Goal: Transaction & Acquisition: Purchase product/service

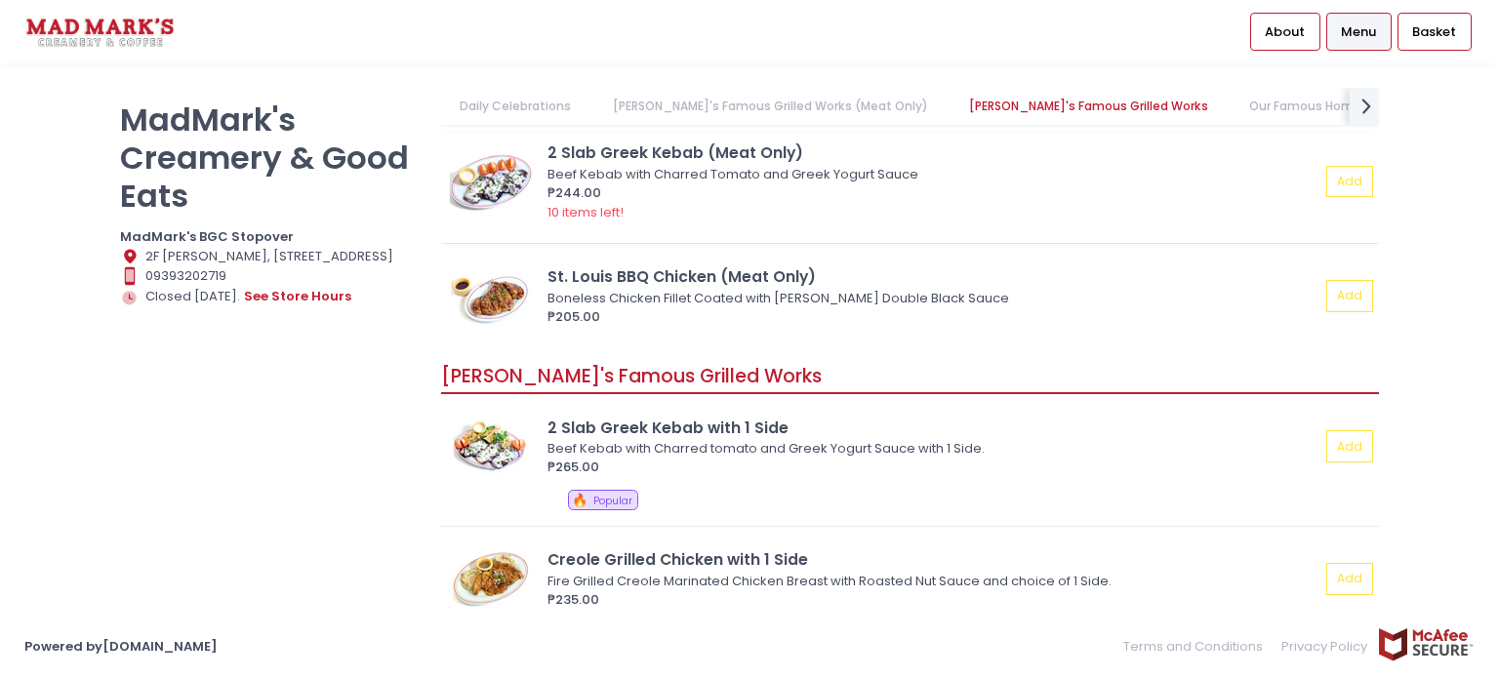
scroll to position [1073, 0]
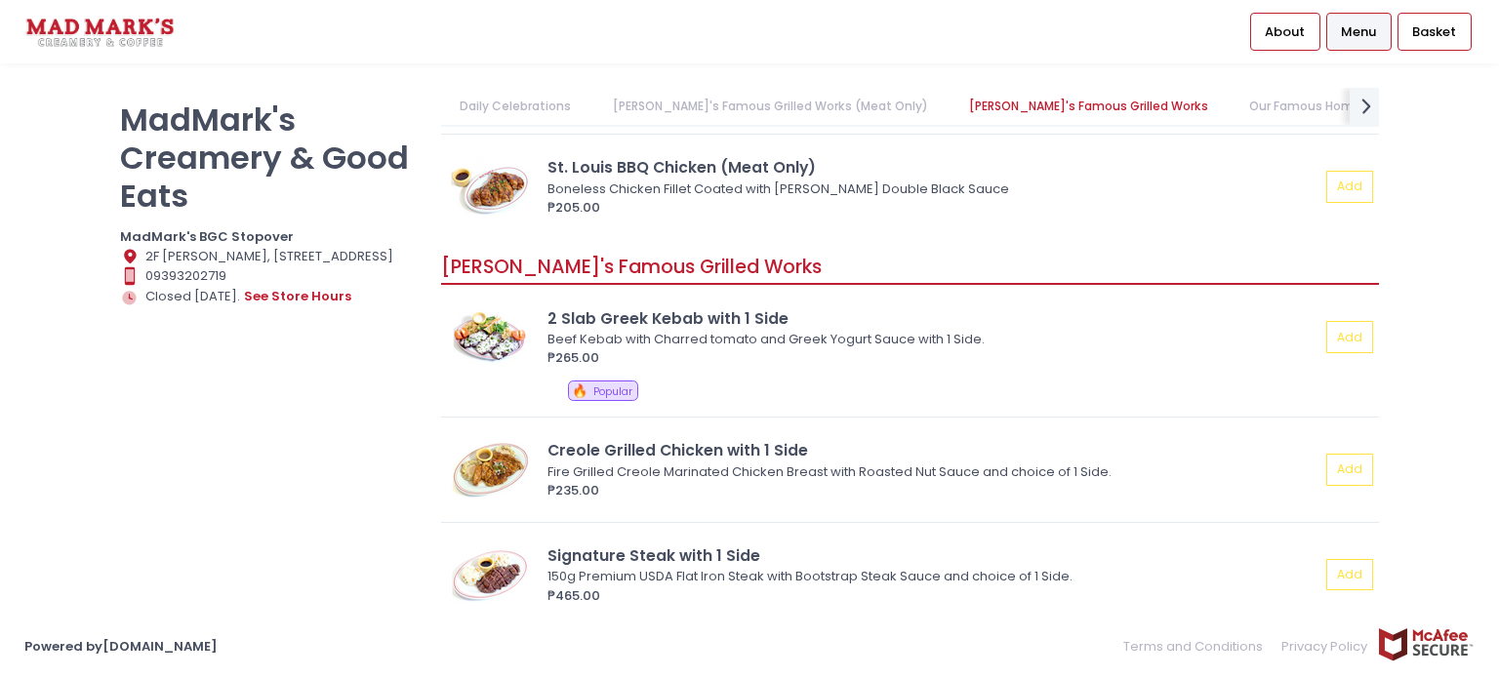
click at [129, 263] on icon "Location Created with Sketch." at bounding box center [130, 257] width 20 height 20
drag, startPoint x: 383, startPoint y: 276, endPoint x: 141, endPoint y: 261, distance: 241.5
click at [141, 261] on div "Location Created with Sketch. [GEOGRAPHIC_DATA][PERSON_NAME], [STREET_ADDRESS]" at bounding box center [268, 257] width 297 height 20
copy div "2F [PERSON_NAME], [STREET_ADDRESS]"
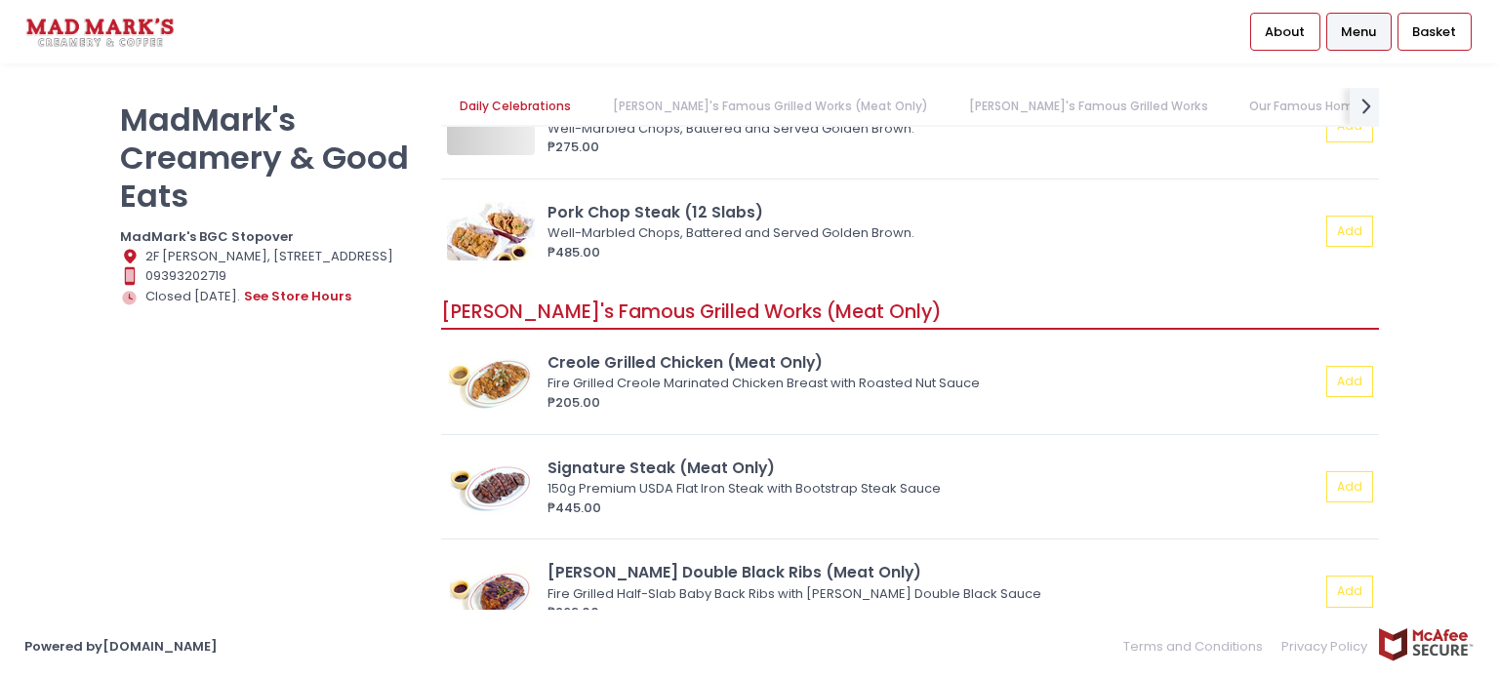
scroll to position [390, 0]
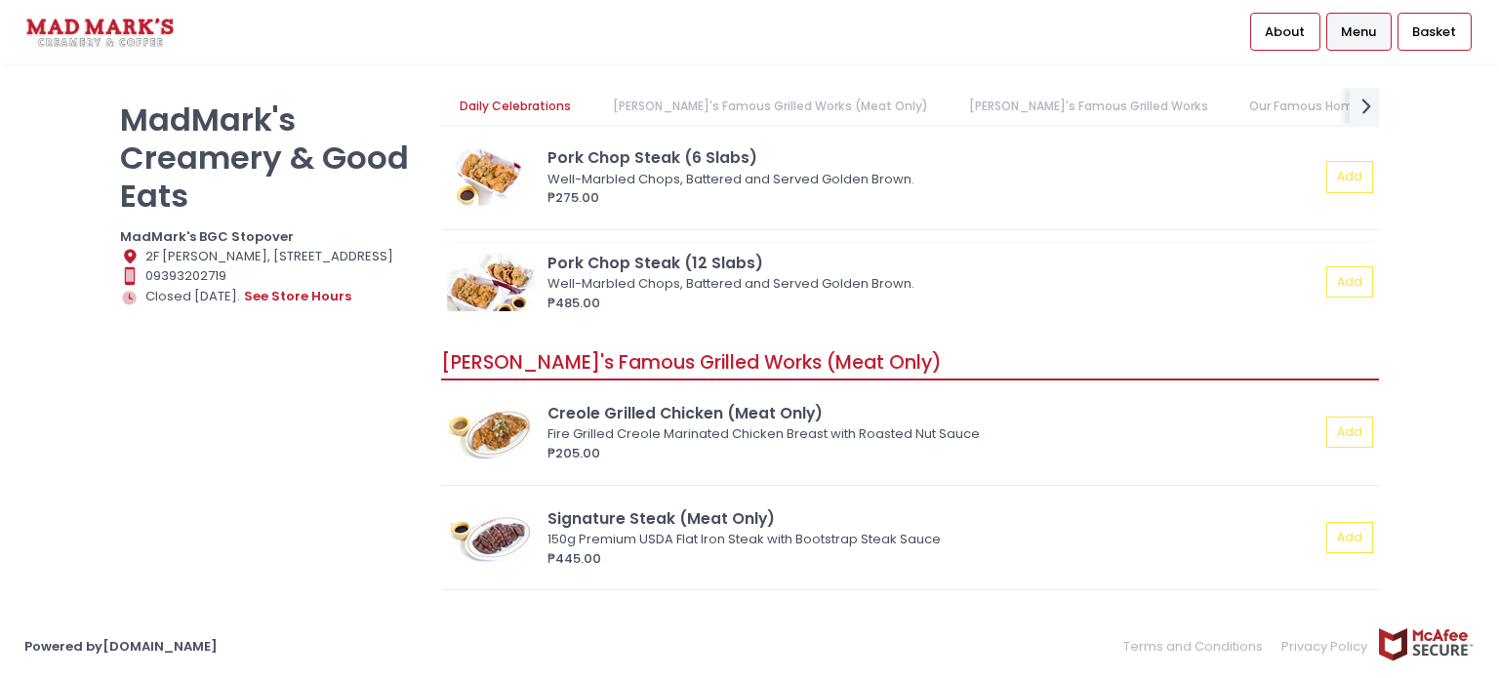
click at [474, 261] on img at bounding box center [491, 282] width 88 height 59
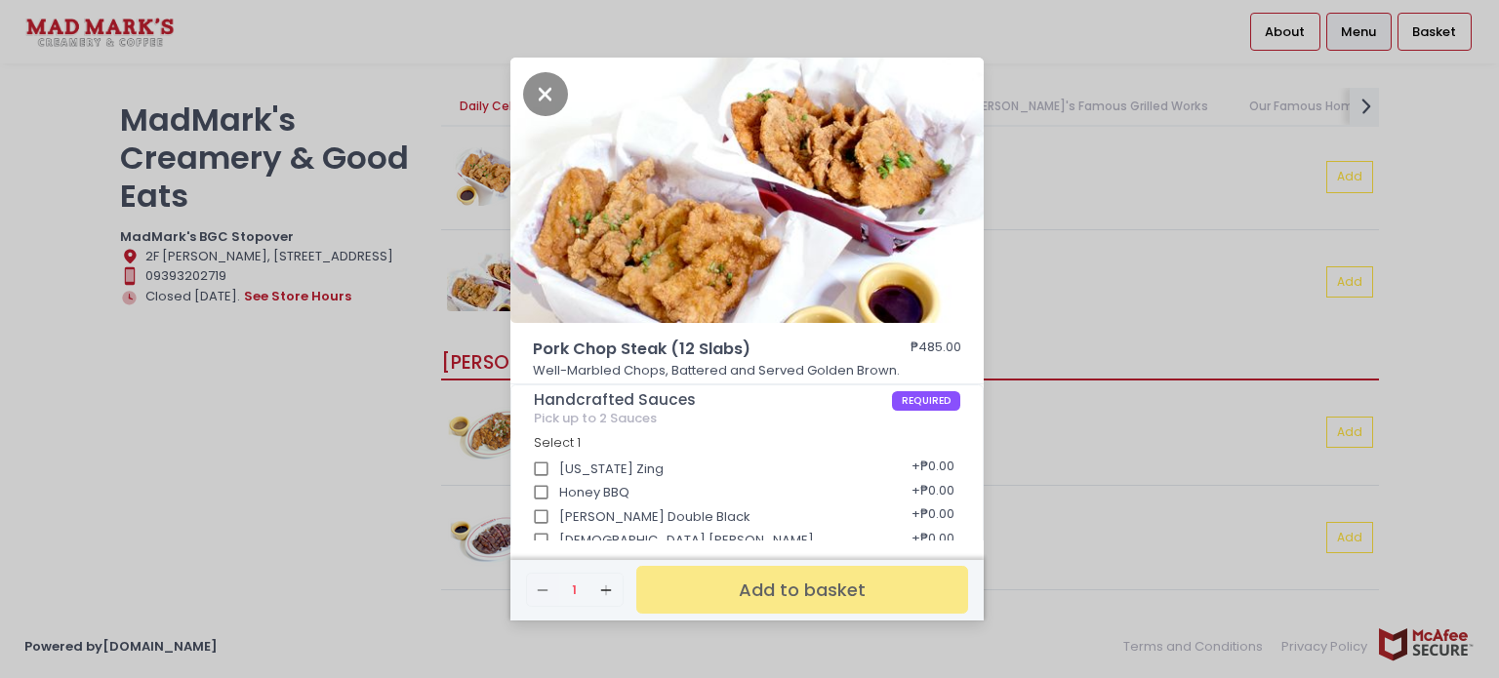
click at [380, 363] on div "Pork Chop Steak (12 Slabs) ₱485.00 Well-Marbled Chops, Battered and Served Gold…" at bounding box center [749, 339] width 1499 height 678
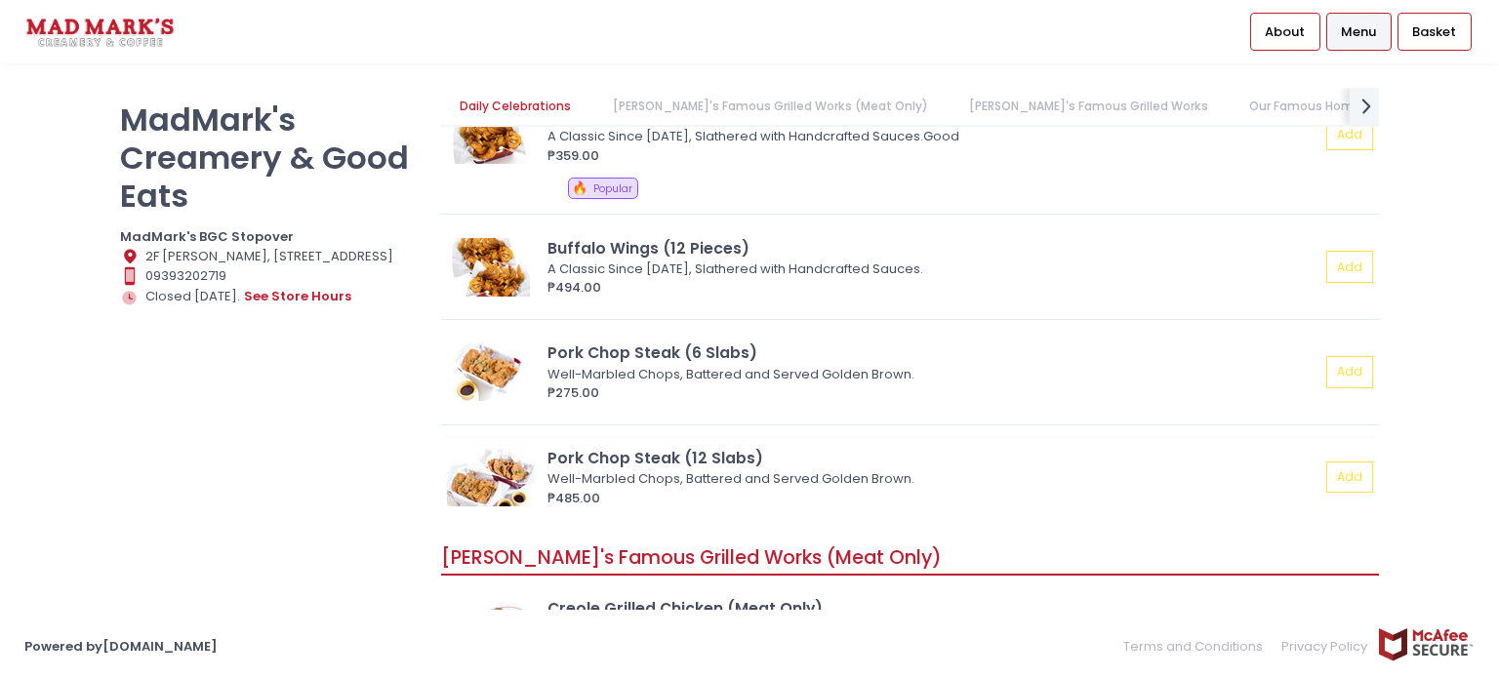
scroll to position [195, 0]
click at [485, 345] on img at bounding box center [491, 372] width 88 height 59
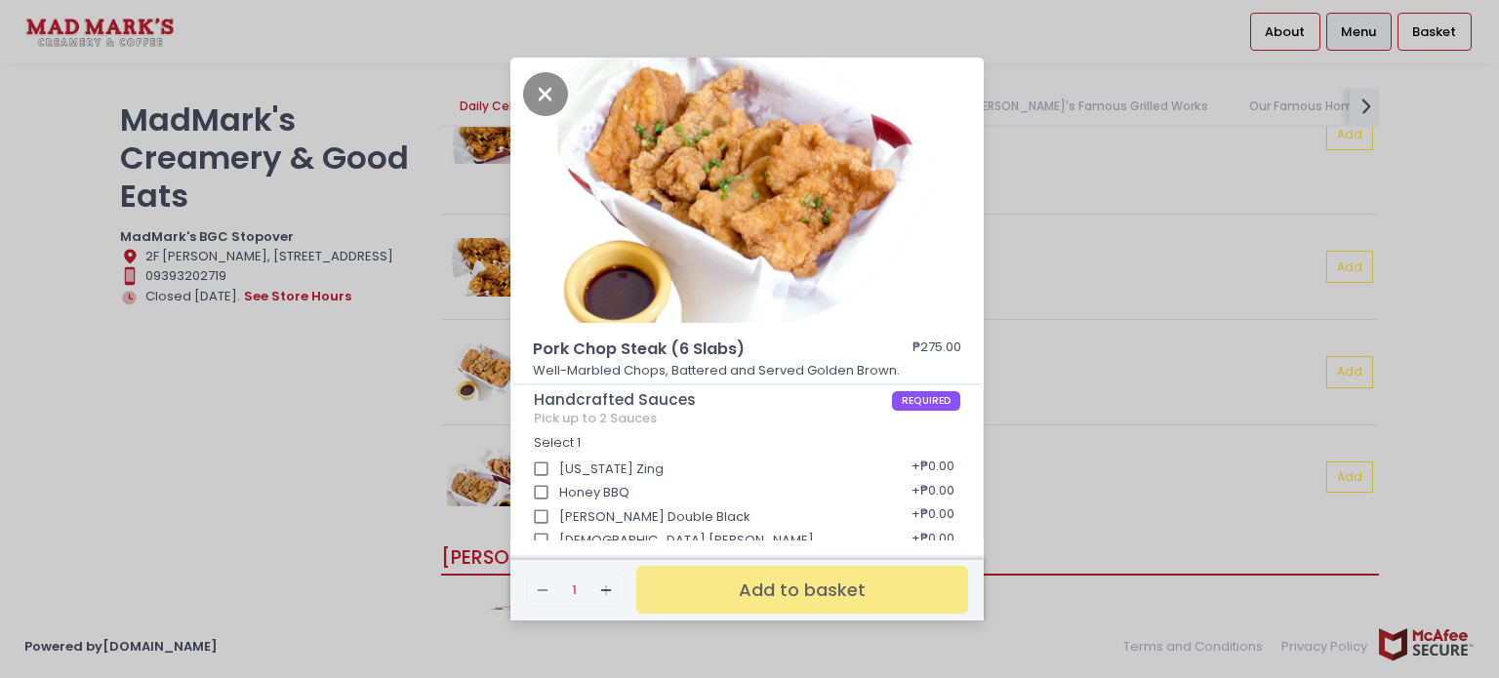
click at [384, 376] on div "Pork Chop Steak (6 Slabs) ₱275.00 Well-Marbled Chops, Battered and Served Golde…" at bounding box center [749, 339] width 1499 height 678
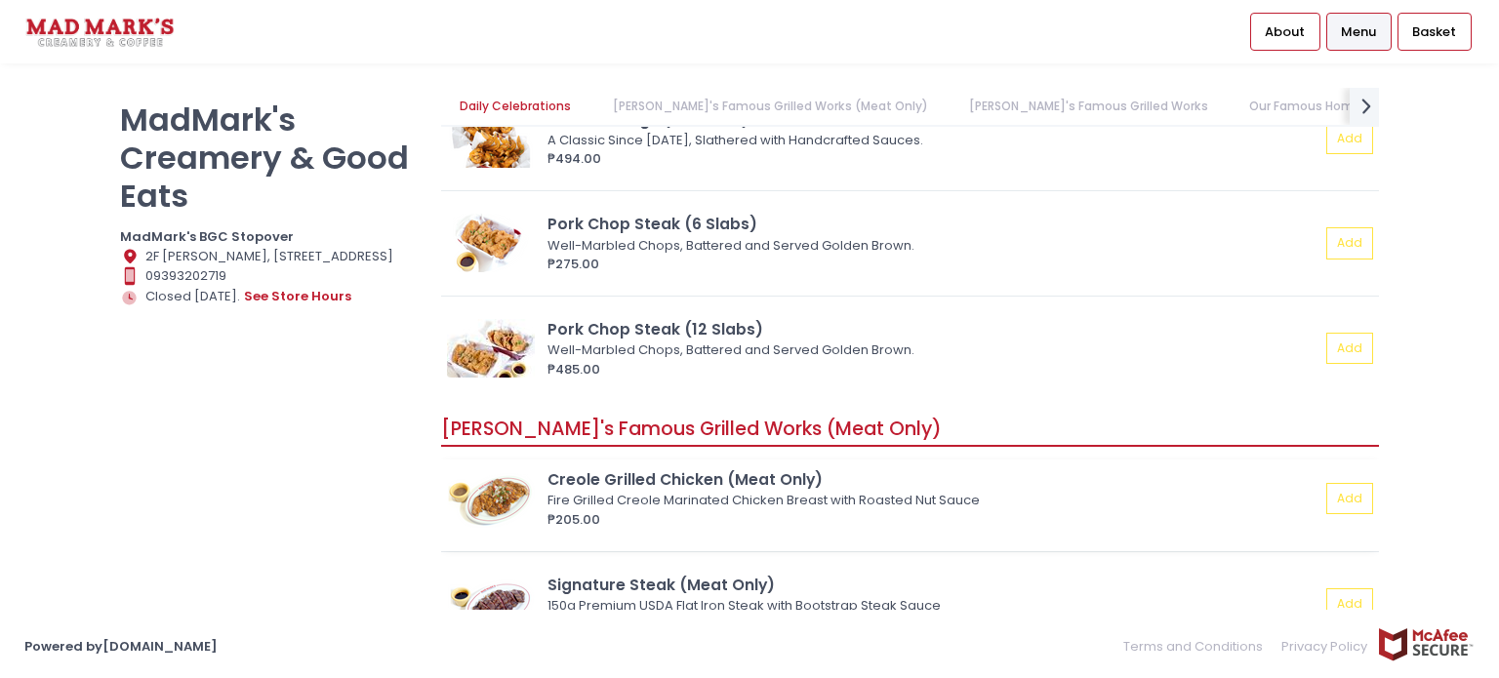
scroll to position [488, 0]
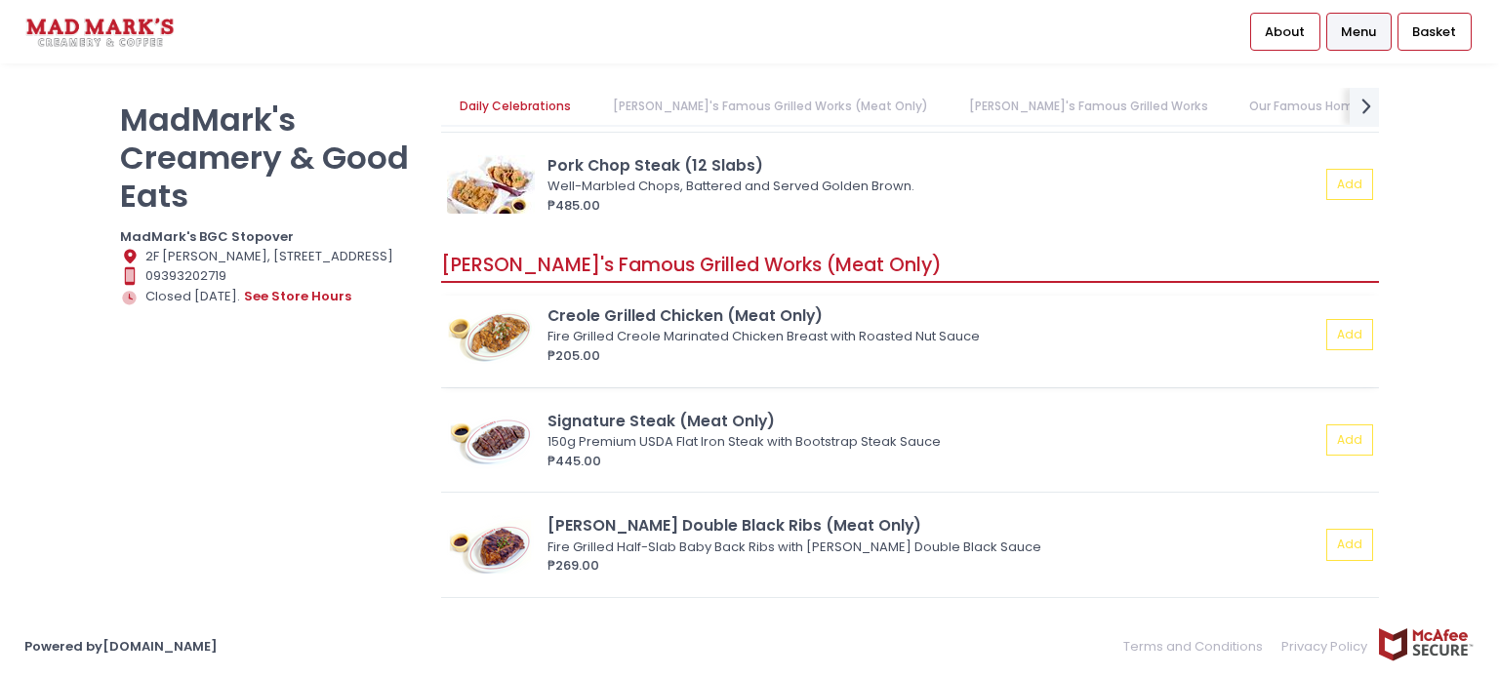
click at [490, 349] on img at bounding box center [491, 334] width 88 height 59
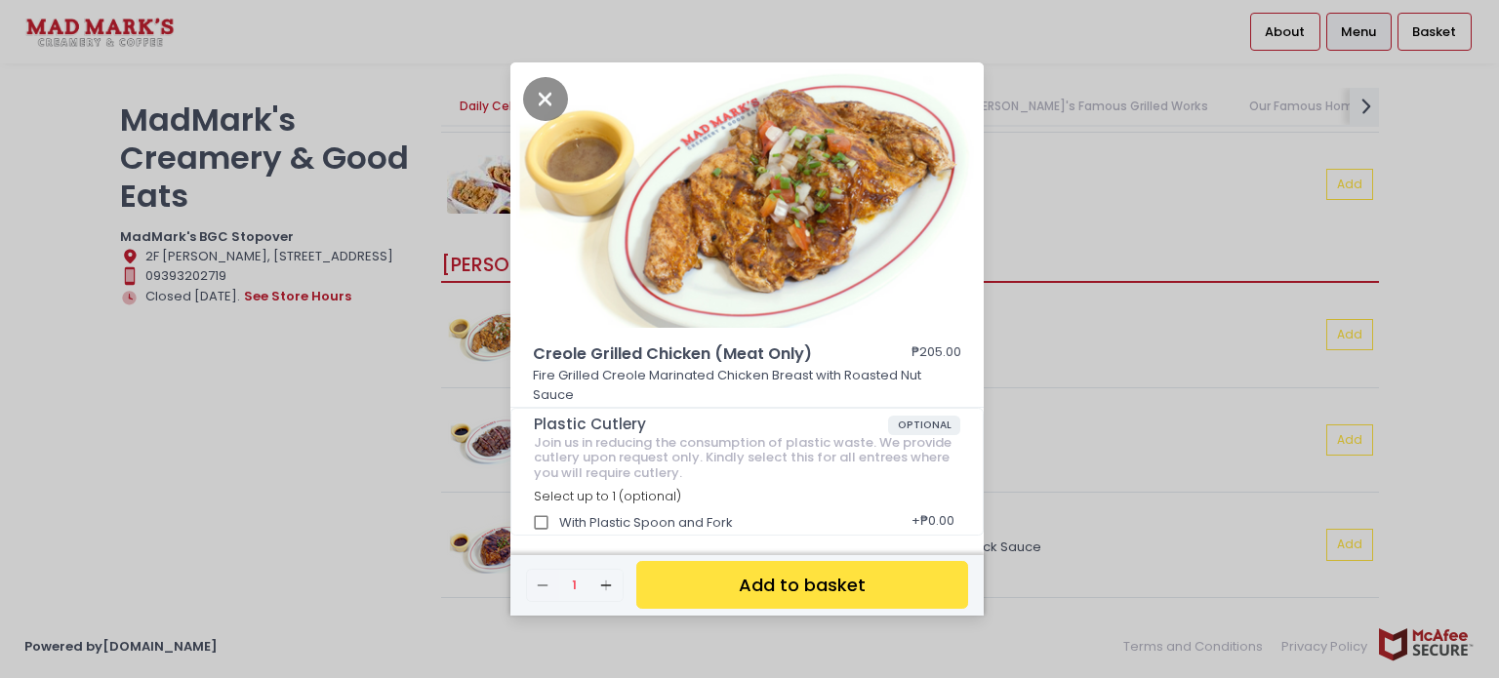
click at [352, 391] on div "Creole Grilled Chicken (Meat Only) ₱205.00 Fire Grilled Creole Marinated Chicke…" at bounding box center [749, 339] width 1499 height 678
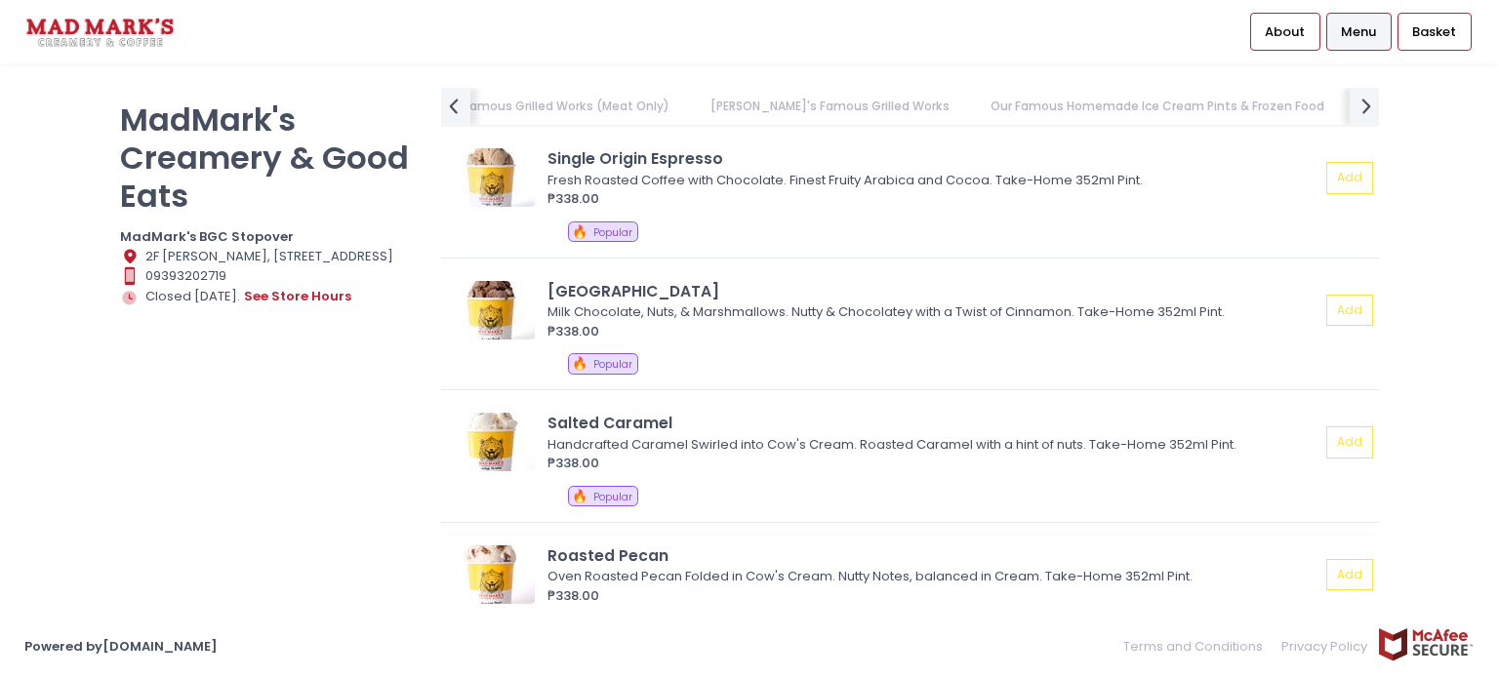
scroll to position [2049, 0]
